Goal: Task Accomplishment & Management: Manage account settings

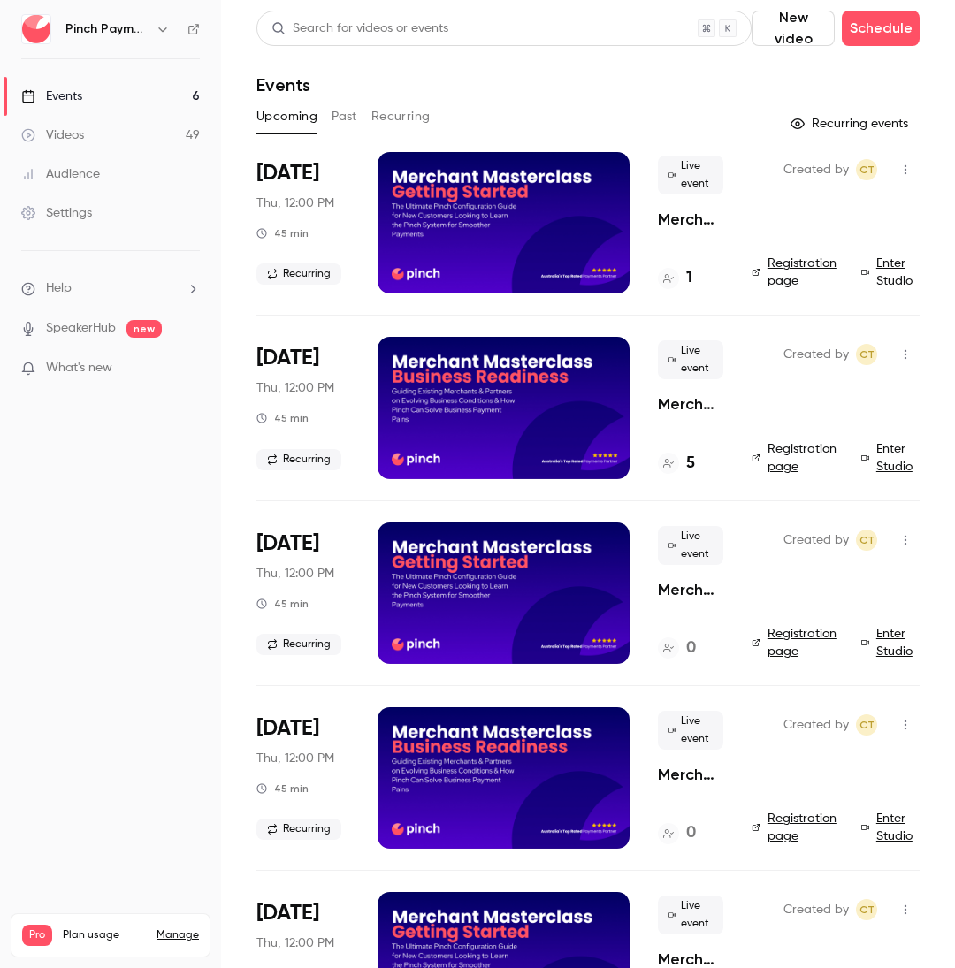
click at [907, 544] on icon "button" at bounding box center [906, 540] width 14 height 12
click at [807, 771] on div "Delete" at bounding box center [837, 770] width 134 height 18
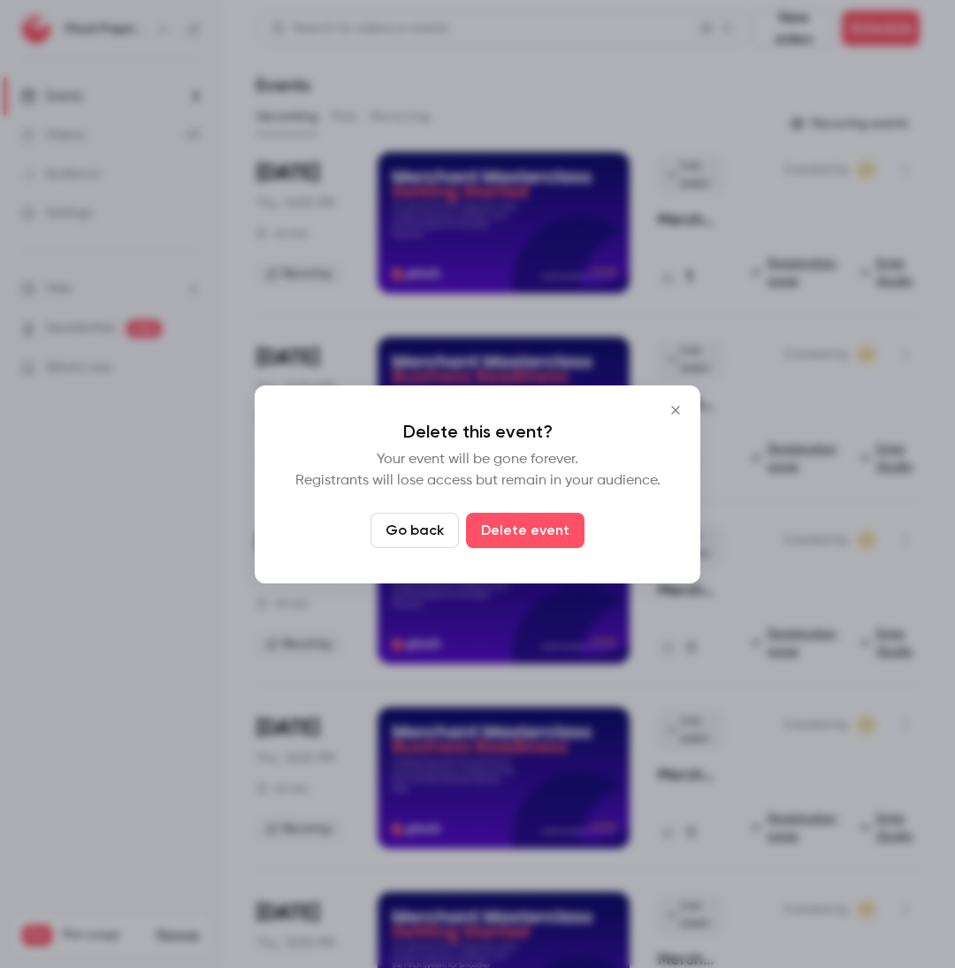
click at [540, 535] on button "Delete event" at bounding box center [525, 530] width 119 height 35
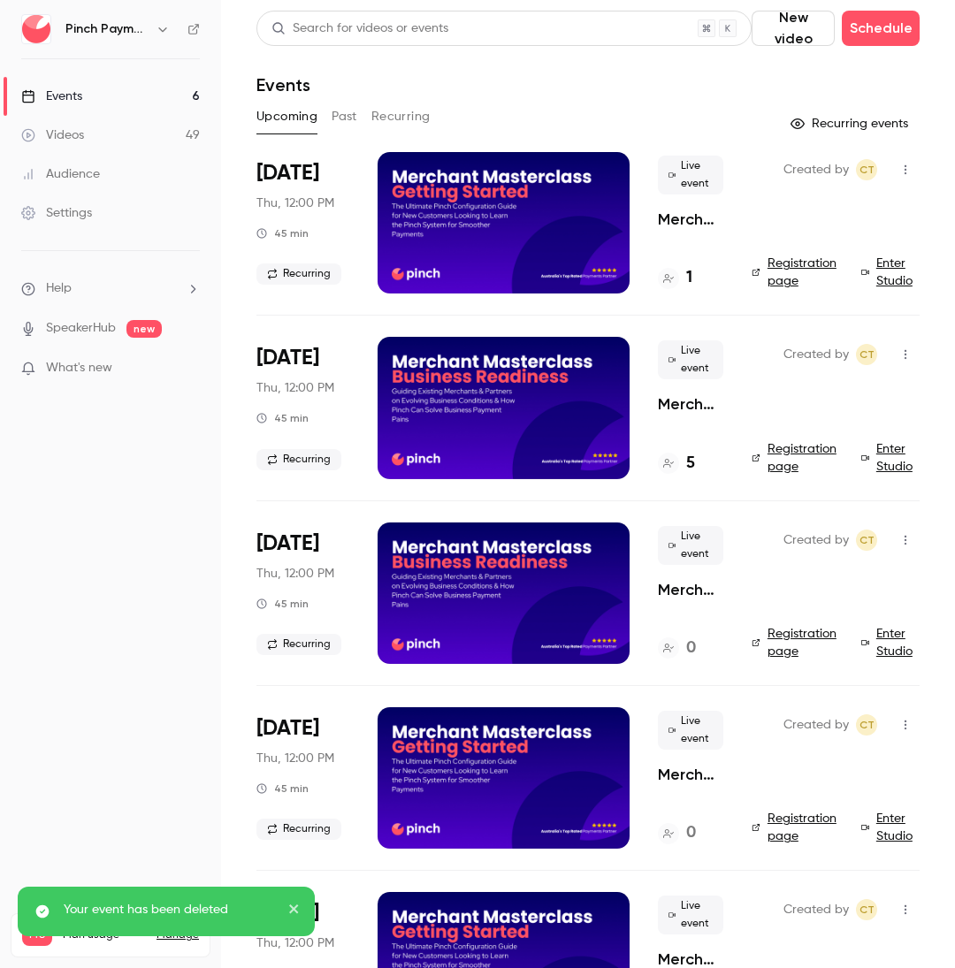
click at [907, 545] on icon "button" at bounding box center [906, 540] width 14 height 12
click at [782, 774] on div "Delete" at bounding box center [837, 770] width 134 height 18
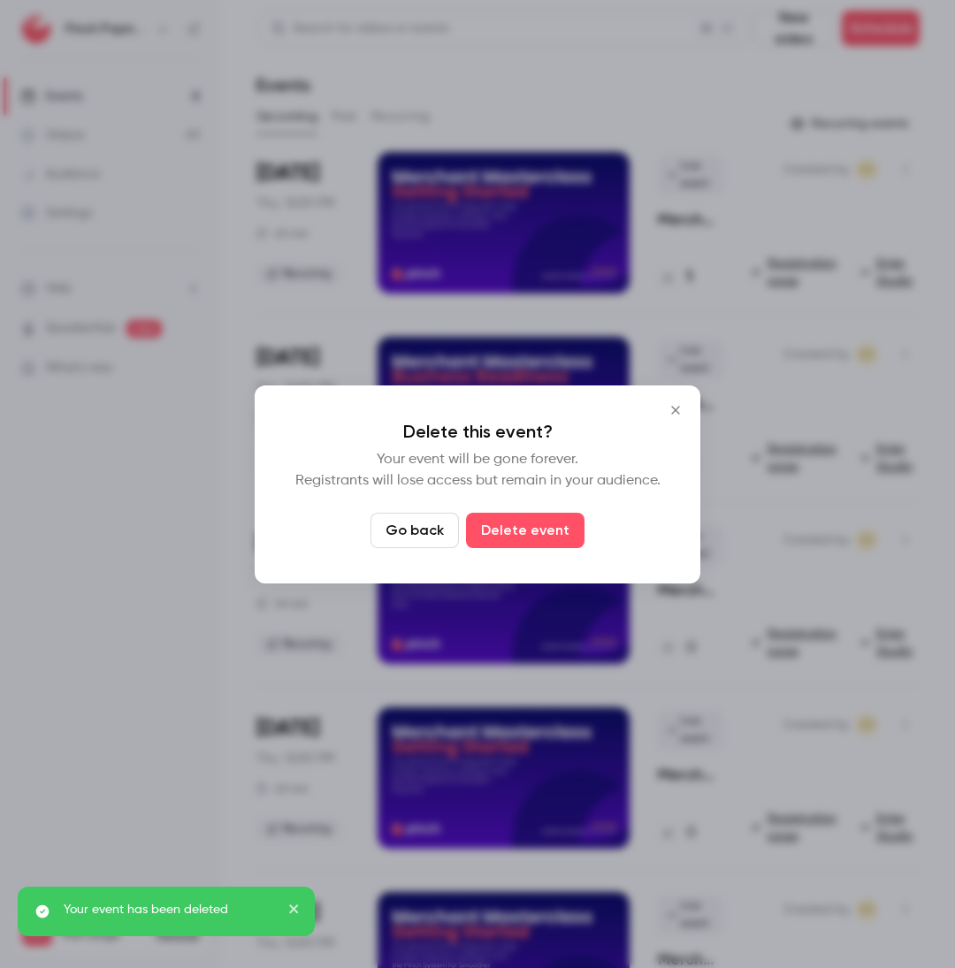
drag, startPoint x: 547, startPoint y: 512, endPoint x: 556, endPoint y: 521, distance: 13.1
click at [552, 517] on button "Delete event" at bounding box center [525, 530] width 119 height 35
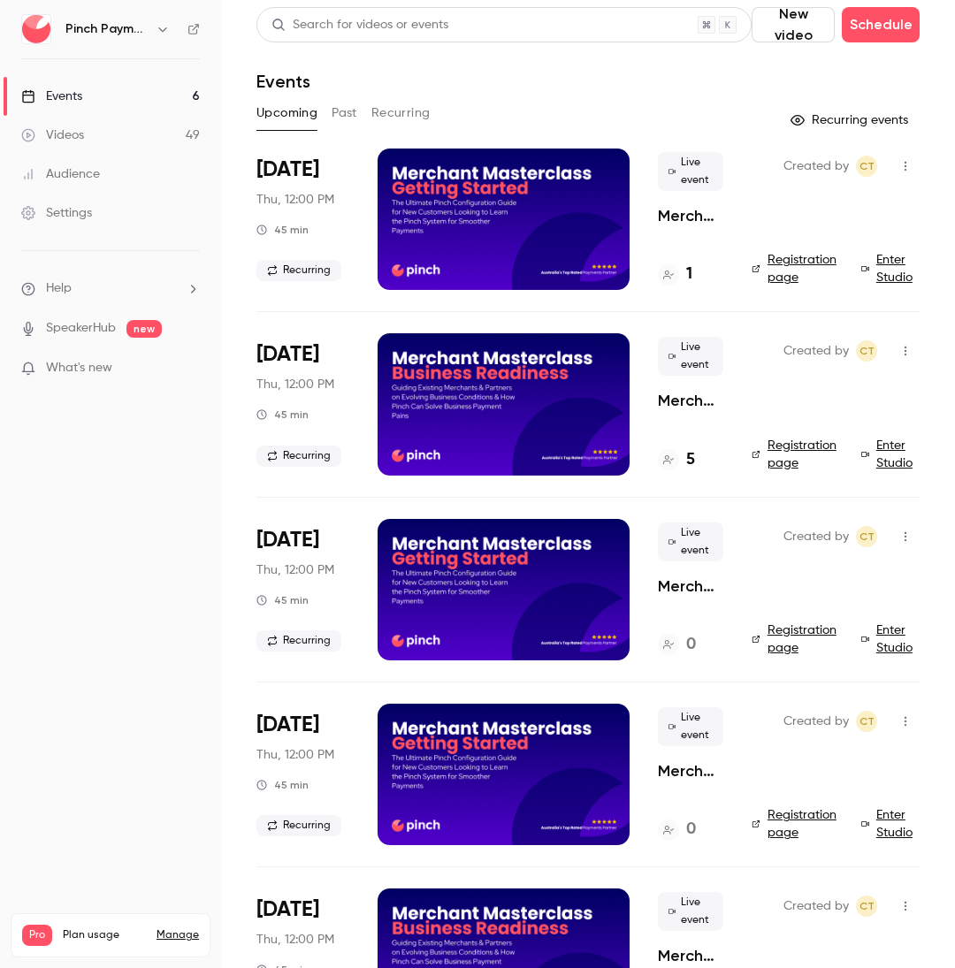
scroll to position [4, 0]
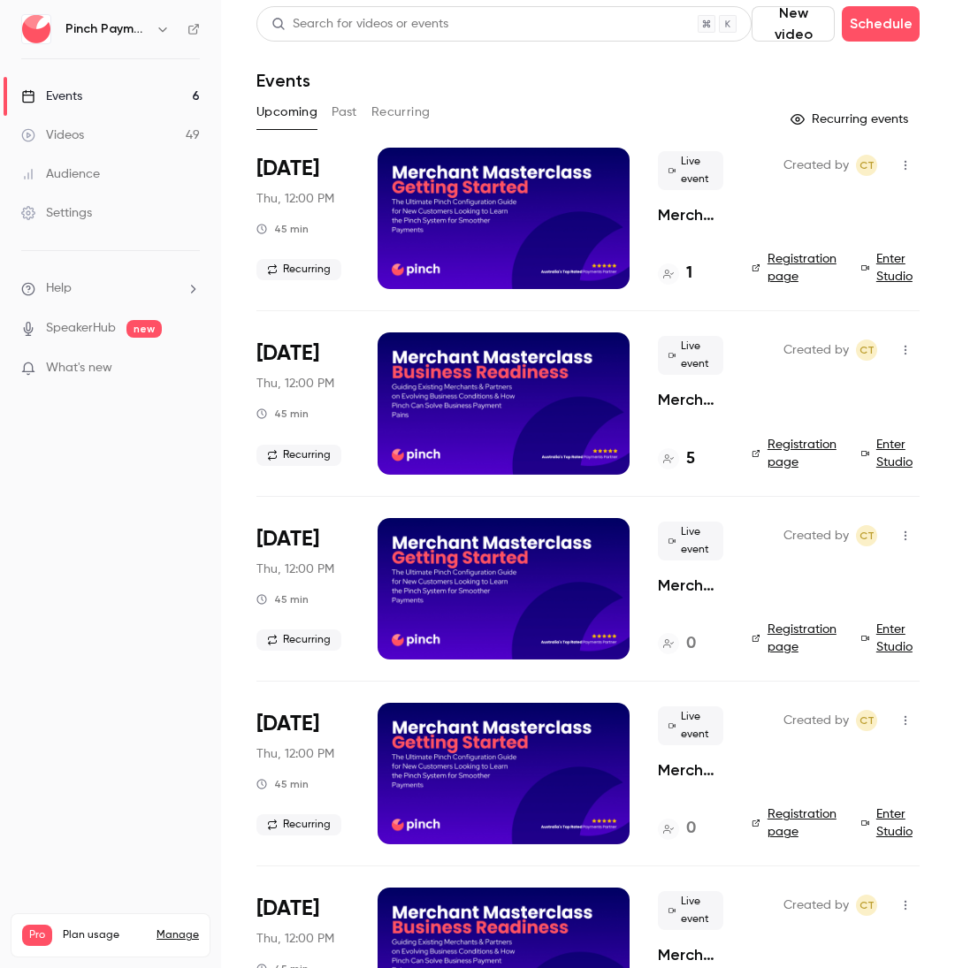
drag, startPoint x: 607, startPoint y: 75, endPoint x: 575, endPoint y: 120, distance: 55.2
click at [607, 75] on div "Events" at bounding box center [587, 80] width 663 height 21
